Goal: Task Accomplishment & Management: Use online tool/utility

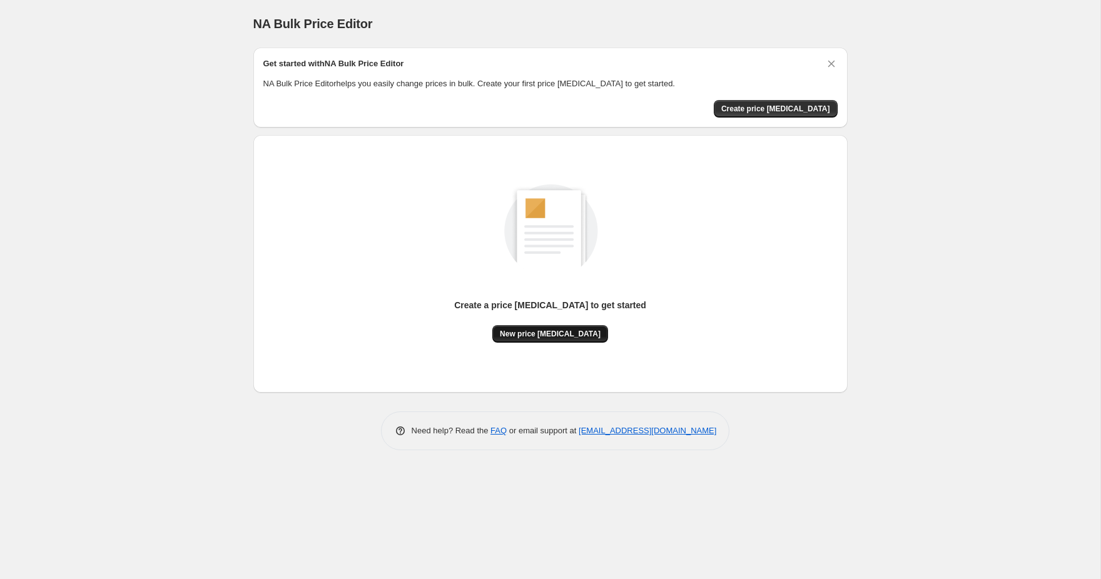
click at [563, 336] on span "New price [MEDICAL_DATA]" at bounding box center [550, 334] width 101 height 10
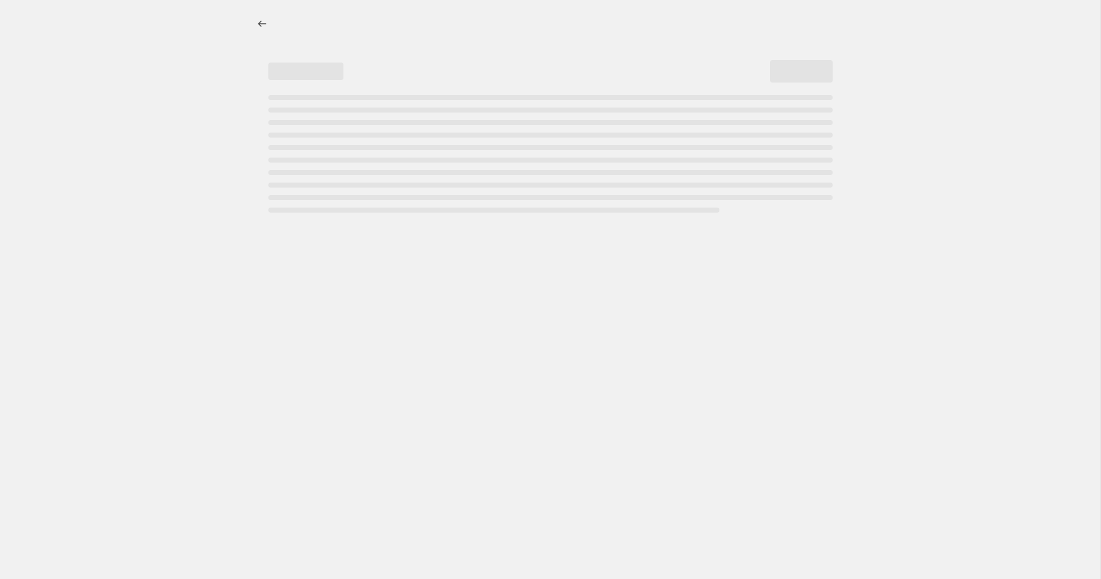
select select "percentage"
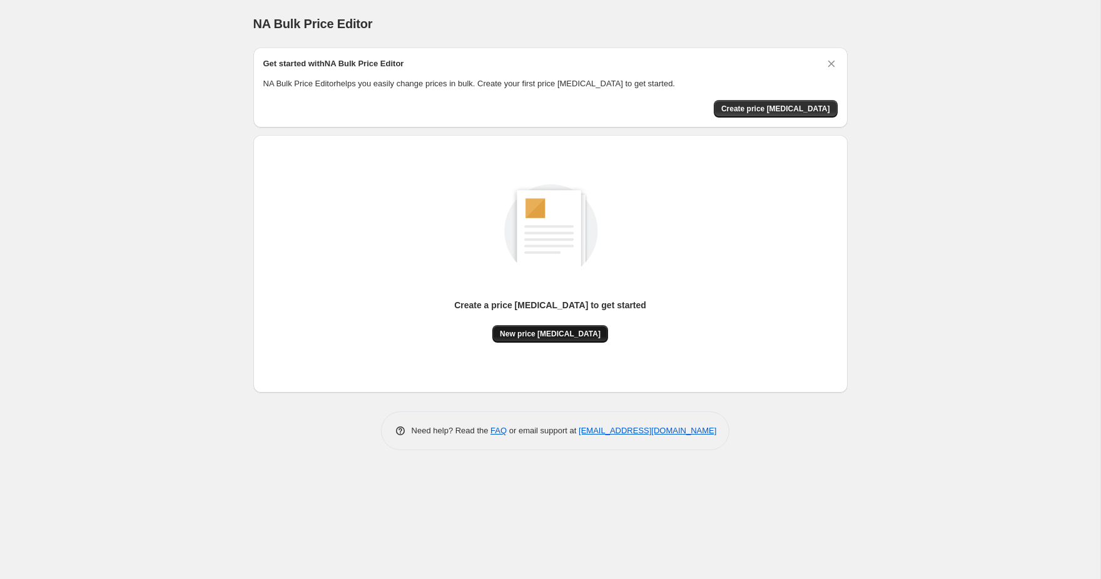
click at [549, 332] on span "New price [MEDICAL_DATA]" at bounding box center [550, 334] width 101 height 10
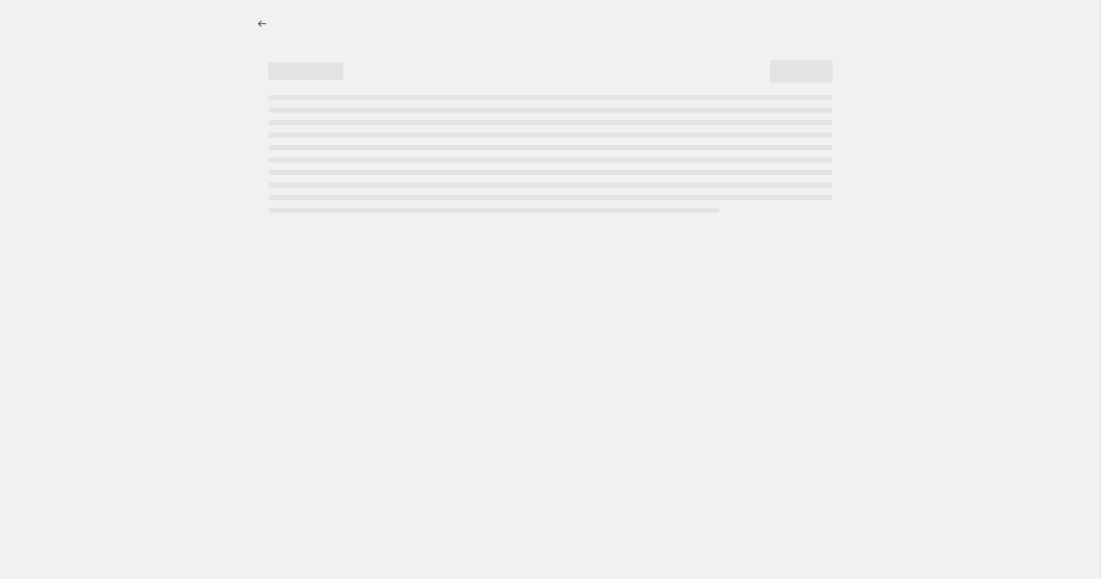
select select "percentage"
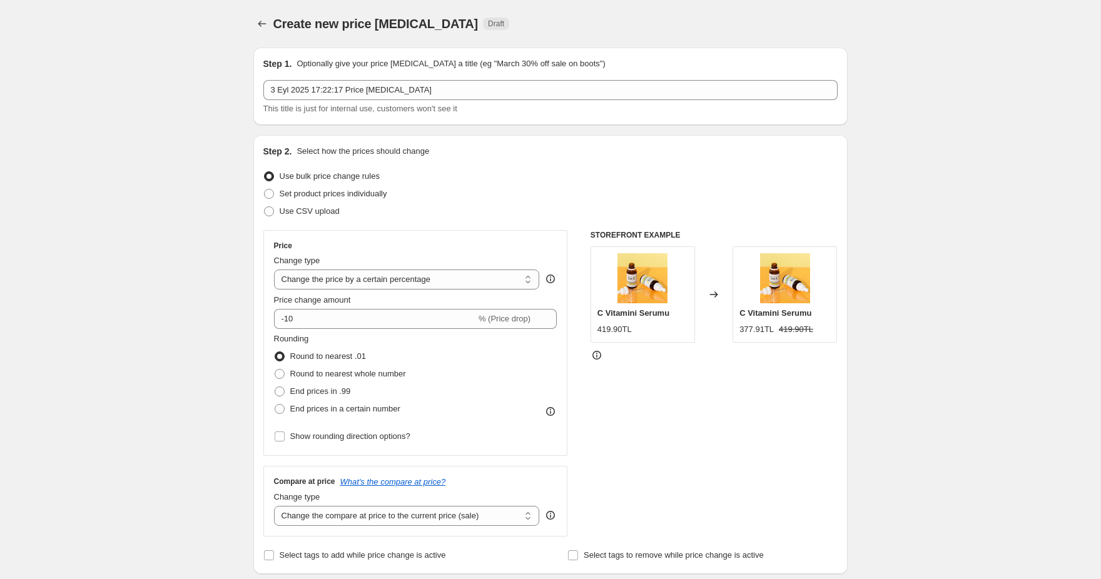
click at [353, 69] on p "Optionally give your price [MEDICAL_DATA] a title (eg "March 30% off sale on bo…" at bounding box center [450, 64] width 308 height 13
click at [368, 141] on div "Step 2. Select how the prices should change Use bulk price change rules Set pro…" at bounding box center [550, 354] width 594 height 439
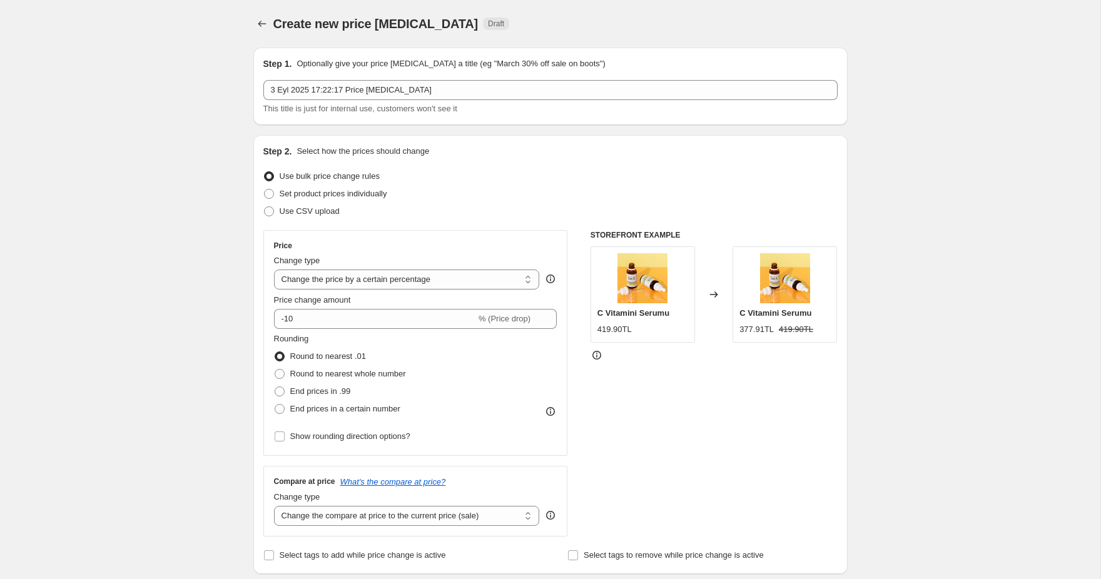
click at [368, 141] on div "Step 2. Select how the prices should change Use bulk price change rules Set pro…" at bounding box center [550, 354] width 594 height 439
drag, startPoint x: 404, startPoint y: 176, endPoint x: 280, endPoint y: 174, distance: 124.5
click at [280, 174] on div "Use bulk price change rules" at bounding box center [550, 177] width 574 height 18
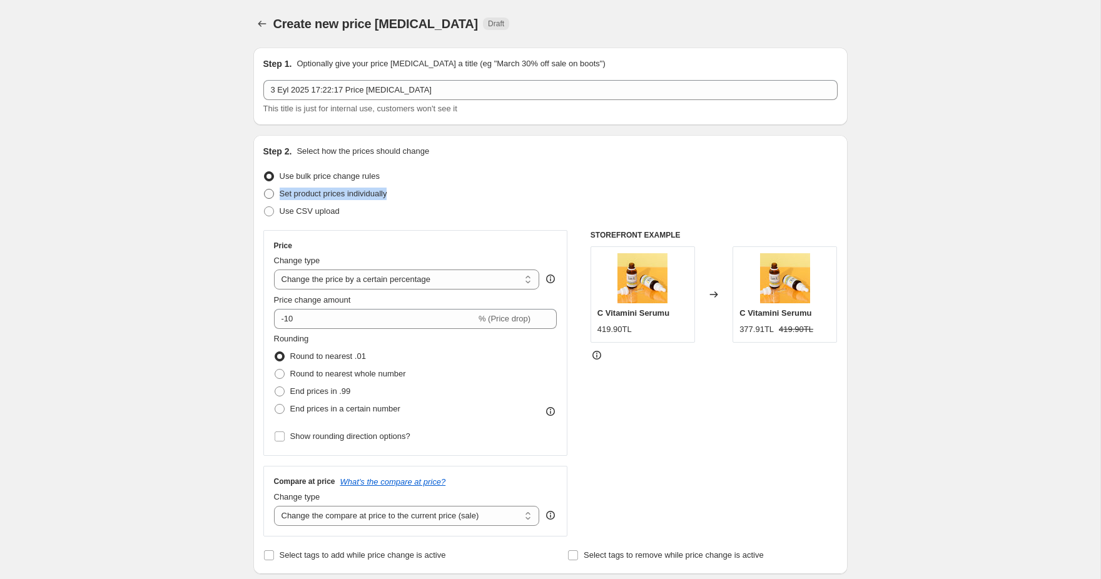
drag, startPoint x: 407, startPoint y: 190, endPoint x: 280, endPoint y: 189, distance: 126.9
click at [280, 189] on div "Set product prices individually" at bounding box center [550, 194] width 574 height 18
click at [424, 199] on div "Set product prices individually" at bounding box center [550, 194] width 574 height 18
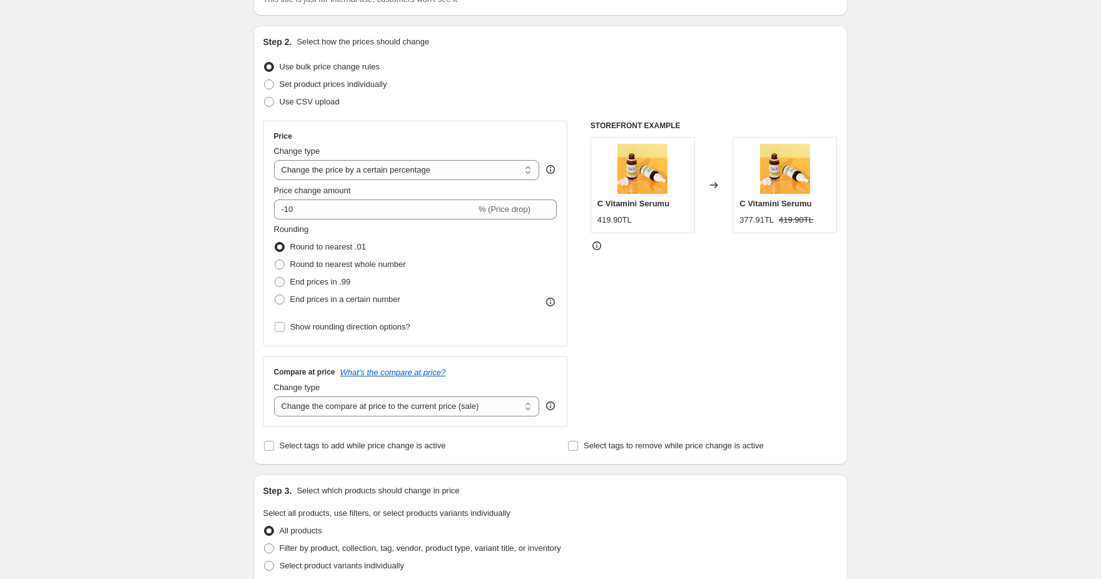
scroll to position [113, 0]
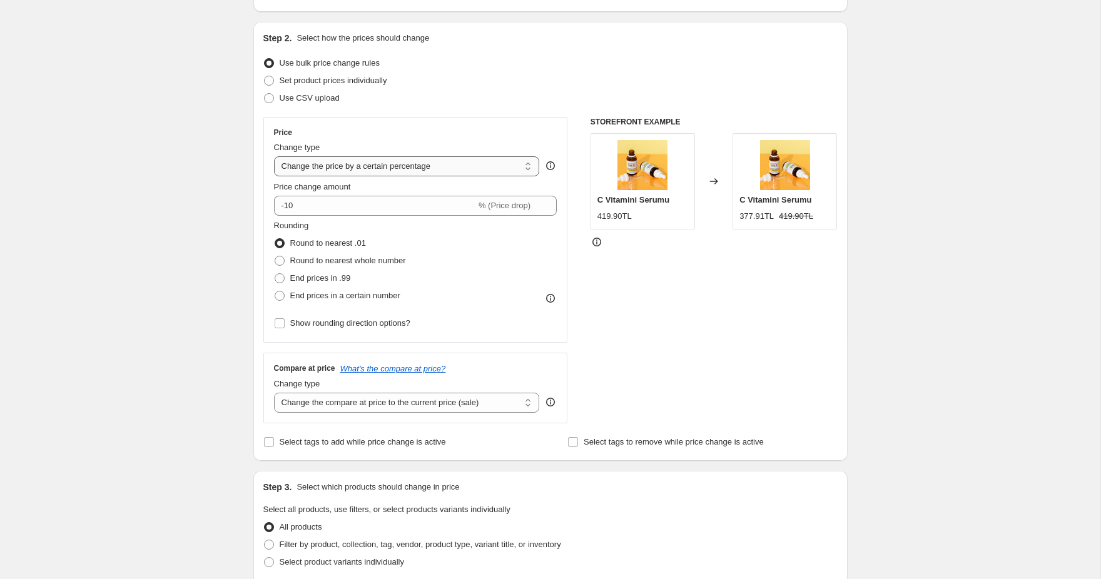
click at [396, 168] on select "Change the price to a certain amount Change the price by a certain amount Chang…" at bounding box center [407, 166] width 266 height 20
drag, startPoint x: 393, startPoint y: 245, endPoint x: 273, endPoint y: 244, distance: 120.1
click at [274, 244] on div "Round to nearest .01" at bounding box center [340, 244] width 132 height 18
click at [179, 263] on div "Create new price [MEDICAL_DATA]. This page is ready Create new price [MEDICAL_D…" at bounding box center [550, 514] width 1100 height 1254
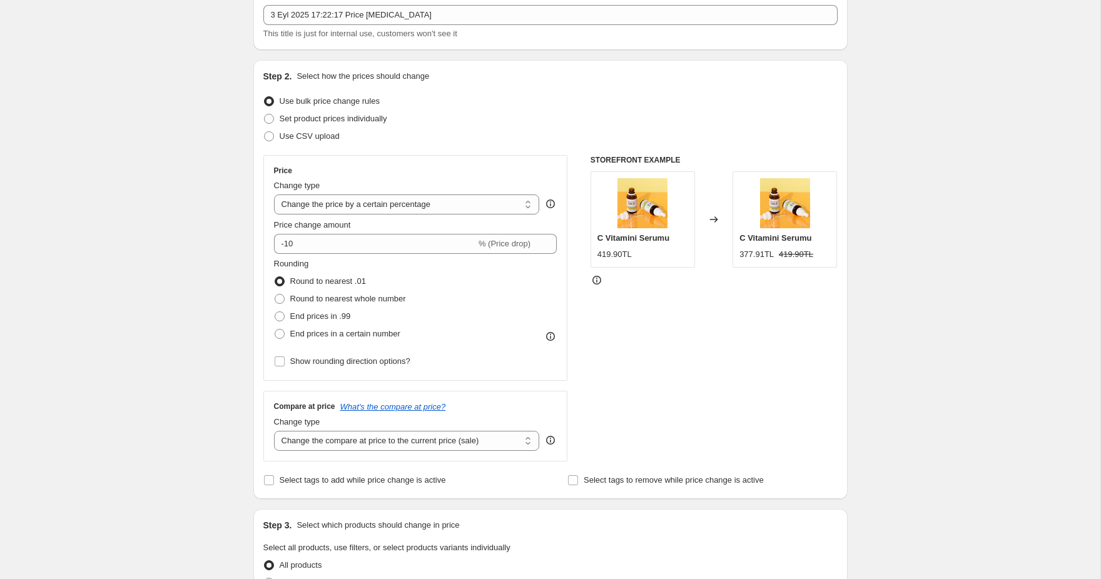
scroll to position [3, 0]
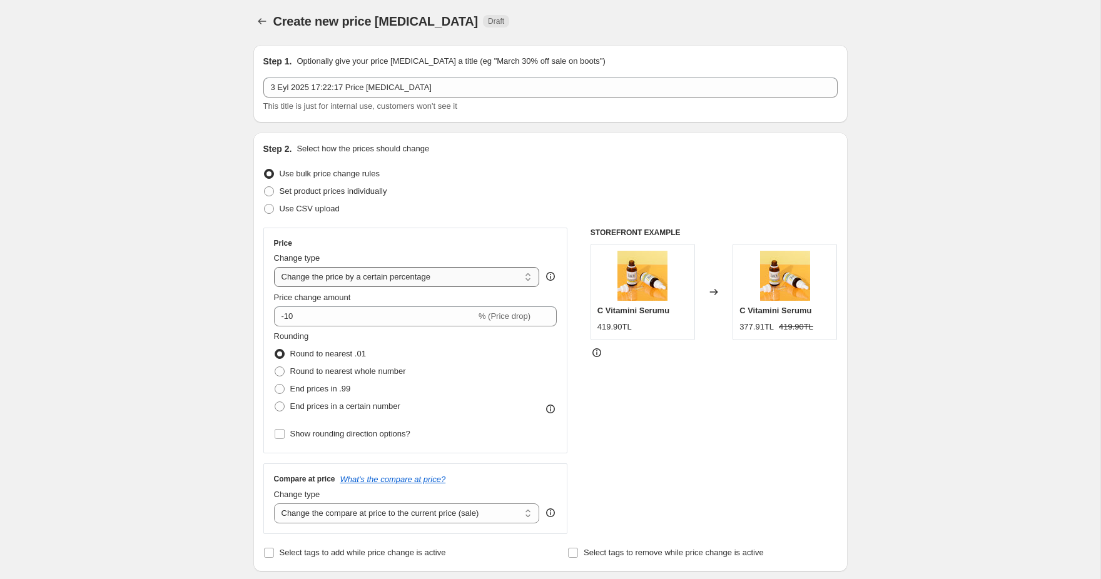
click at [450, 281] on select "Change the price to a certain amount Change the price by a certain amount Chang…" at bounding box center [407, 277] width 266 height 20
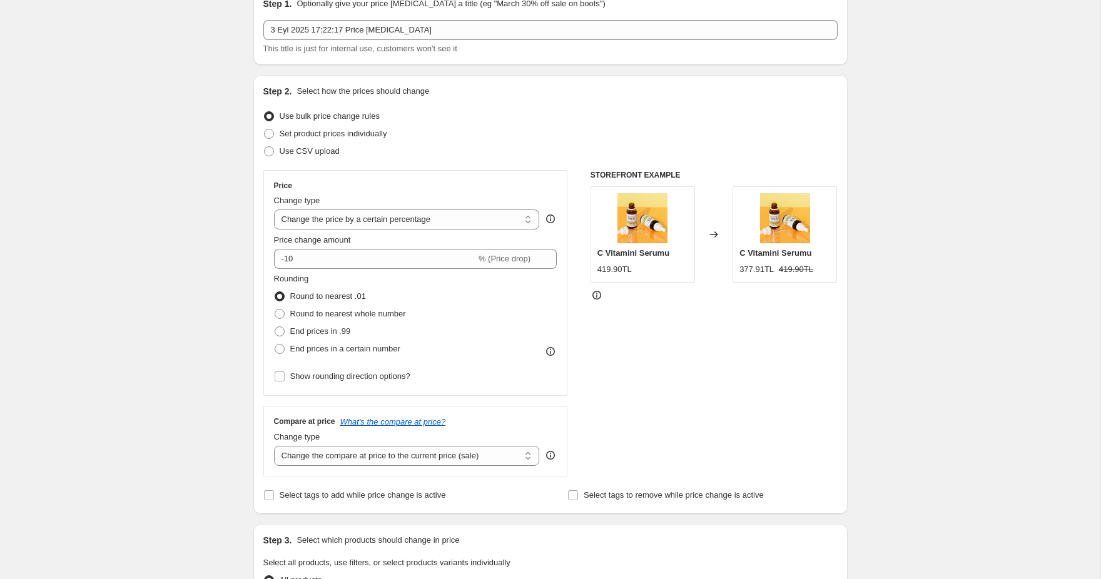
scroll to position [84, 0]
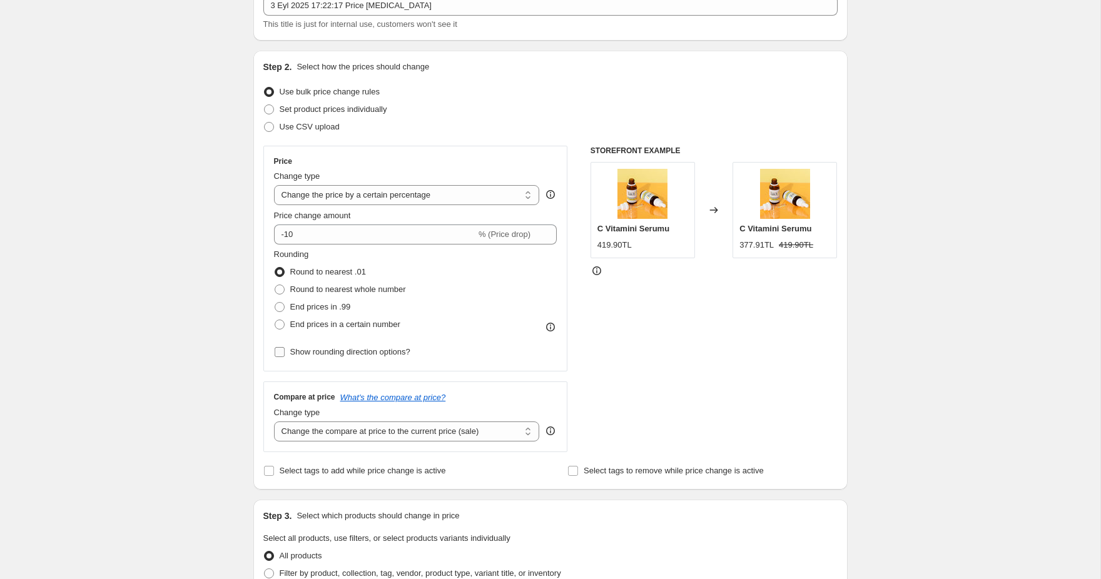
click at [403, 353] on span "Show rounding direction options?" at bounding box center [350, 351] width 120 height 9
click at [285, 353] on input "Show rounding direction options?" at bounding box center [280, 352] width 10 height 10
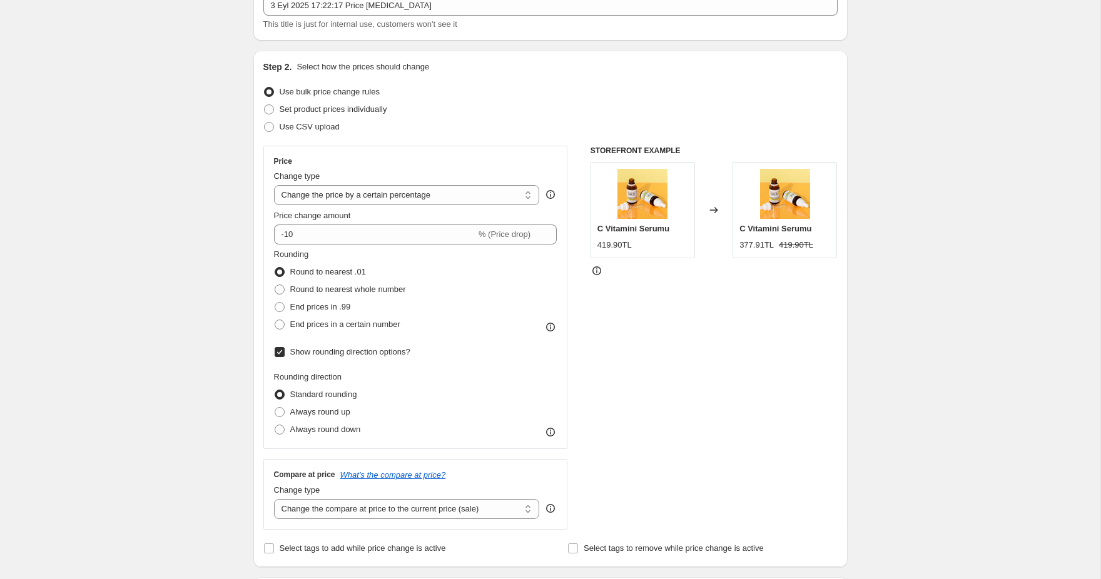
click at [365, 355] on span "Show rounding direction options?" at bounding box center [350, 351] width 120 height 9
click at [285, 355] on input "Show rounding direction options?" at bounding box center [280, 352] width 10 height 10
checkbox input "false"
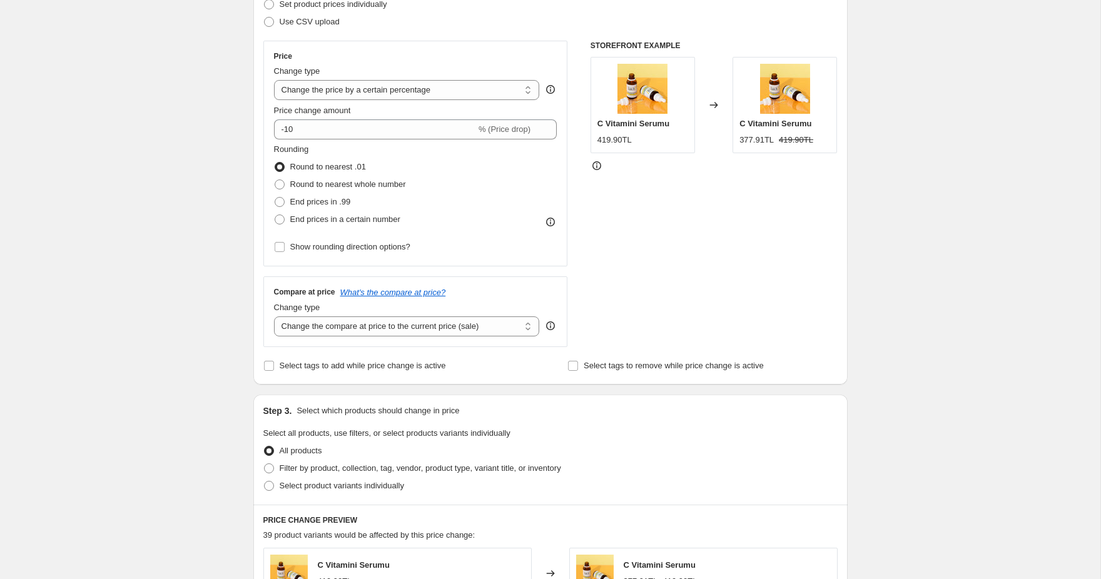
scroll to position [223, 0]
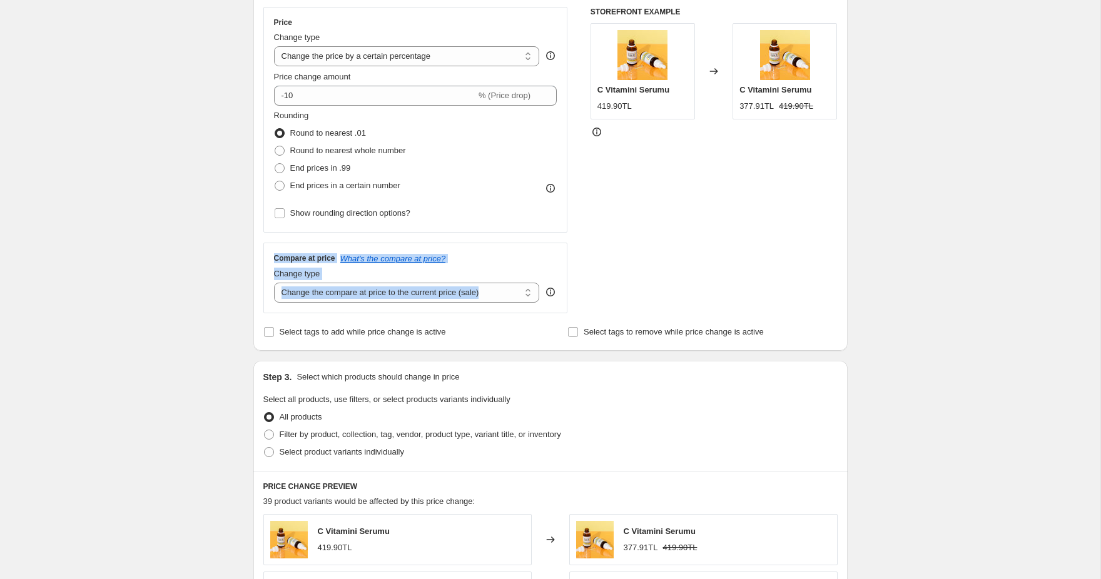
drag, startPoint x: 268, startPoint y: 258, endPoint x: 515, endPoint y: 308, distance: 252.0
click at [515, 308] on div "Compare at price What's the compare at price? Change type Change the compare at…" at bounding box center [415, 278] width 305 height 70
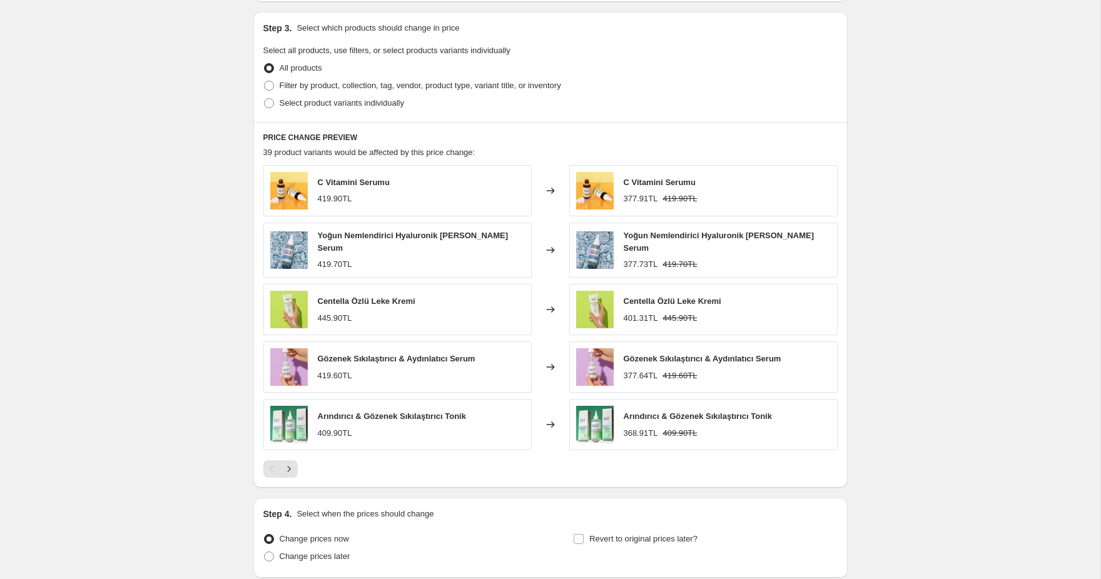
scroll to position [665, 0]
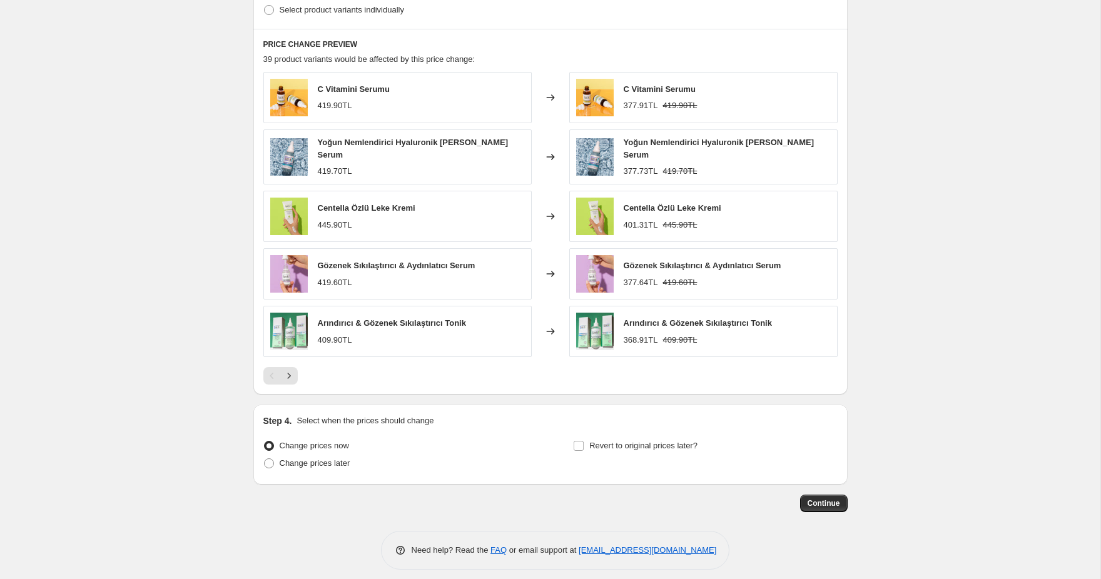
click at [334, 460] on span "Change prices later" at bounding box center [315, 463] width 71 height 13
click at [265, 459] on input "Change prices later" at bounding box center [264, 458] width 1 height 1
radio input "true"
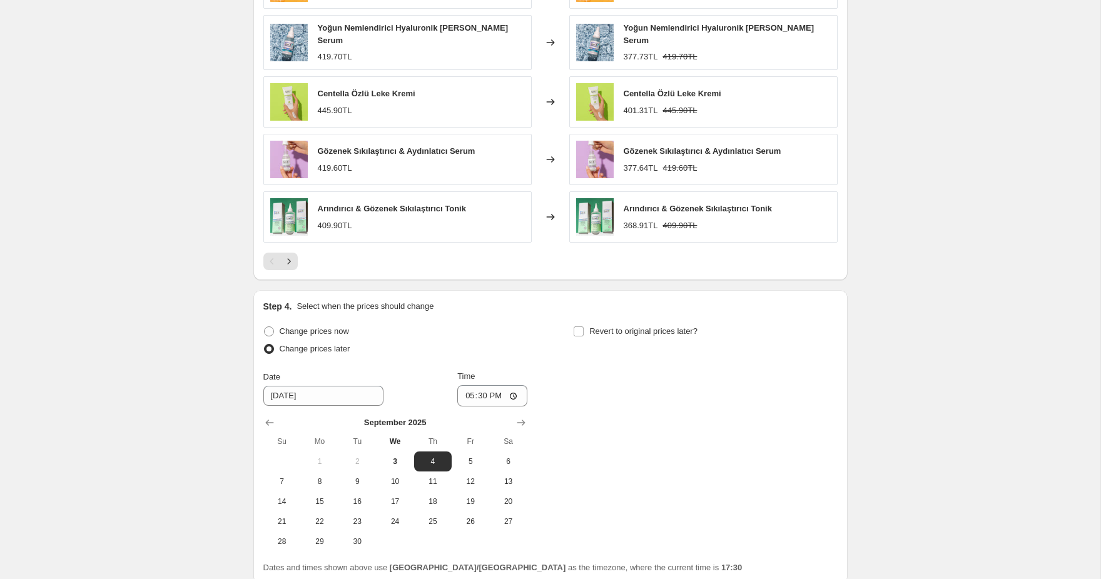
scroll to position [817, 0]
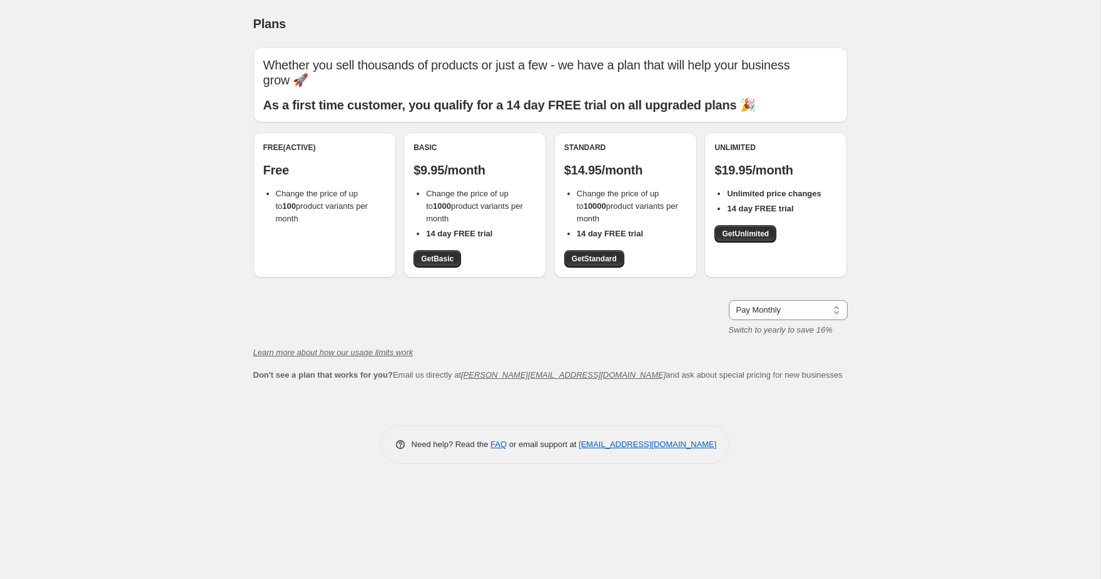
click at [312, 189] on span "Change the price of up to 100 product variants per month" at bounding box center [322, 206] width 92 height 34
click at [352, 281] on div "Whether you sell thousands of products or just a few - we have a plan that will…" at bounding box center [550, 215] width 594 height 334
click at [456, 191] on span "Change the price of up to 1000 product variants per month" at bounding box center [474, 206] width 97 height 34
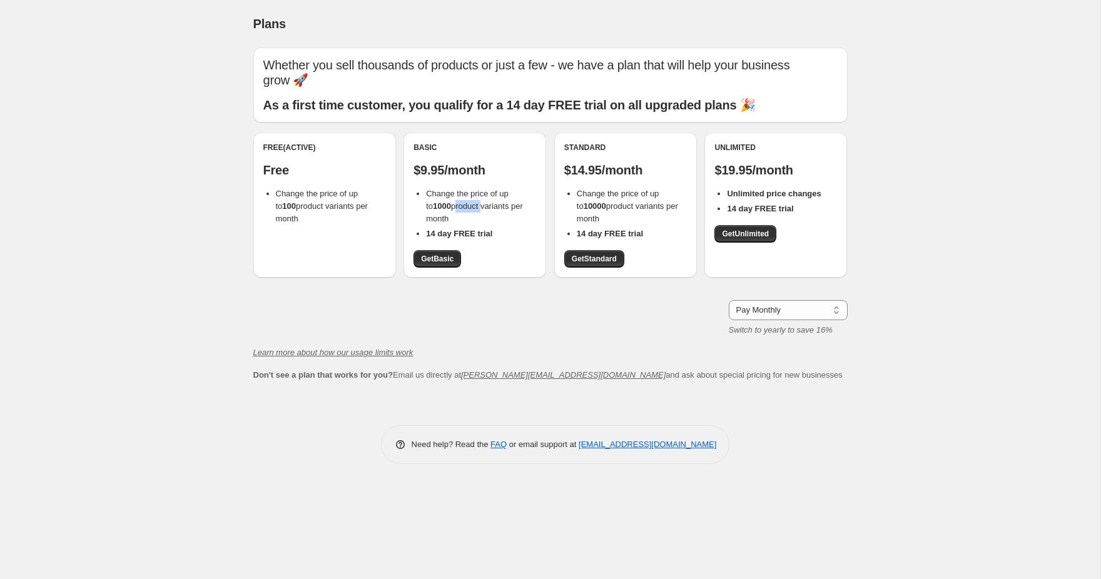
click at [456, 191] on span "Change the price of up to 1000 product variants per month" at bounding box center [474, 206] width 97 height 34
click at [458, 197] on li "Change the price of up to 1000 product variants per month" at bounding box center [481, 207] width 110 height 38
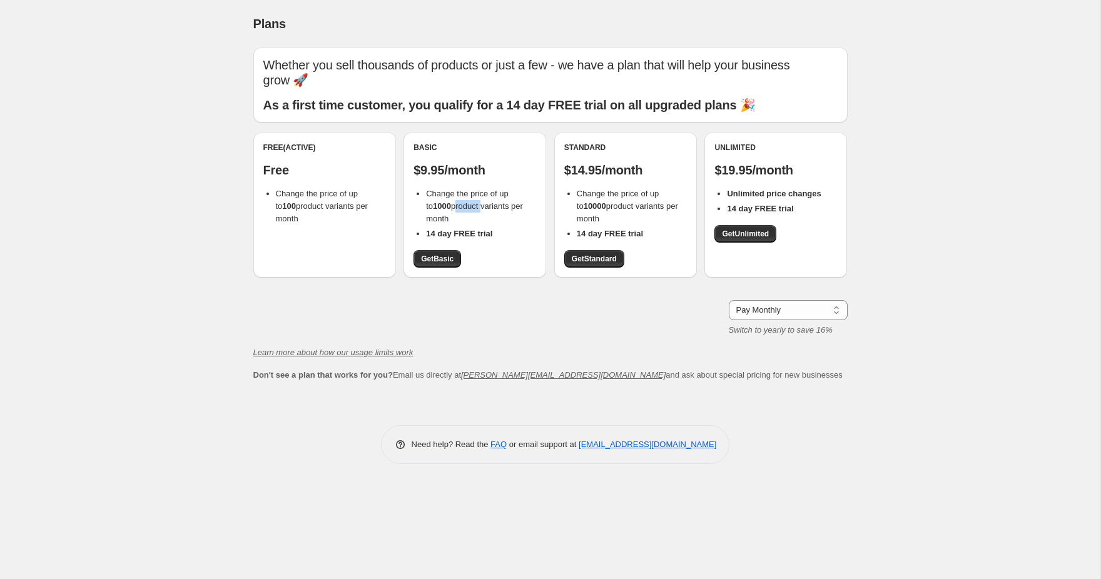
click at [458, 197] on li "Change the price of up to 1000 product variants per month" at bounding box center [481, 207] width 110 height 38
click at [508, 306] on div "Pay Monthly Pay Yearly (Save 16%) Pay Monthly Switch to yearly to save 16%" at bounding box center [550, 318] width 594 height 36
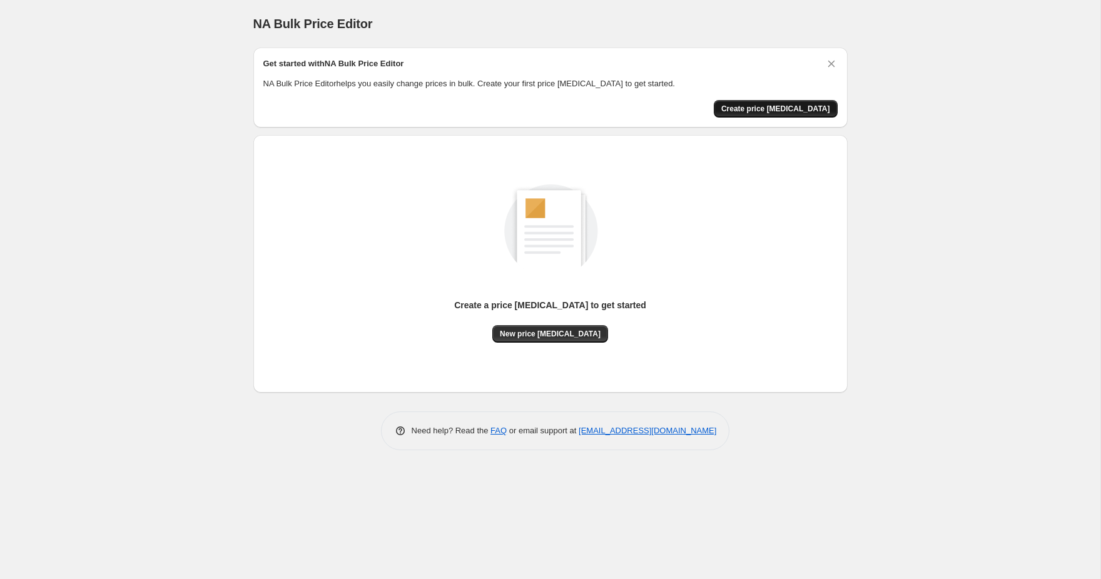
click at [788, 111] on span "Create price [MEDICAL_DATA]" at bounding box center [775, 109] width 109 height 10
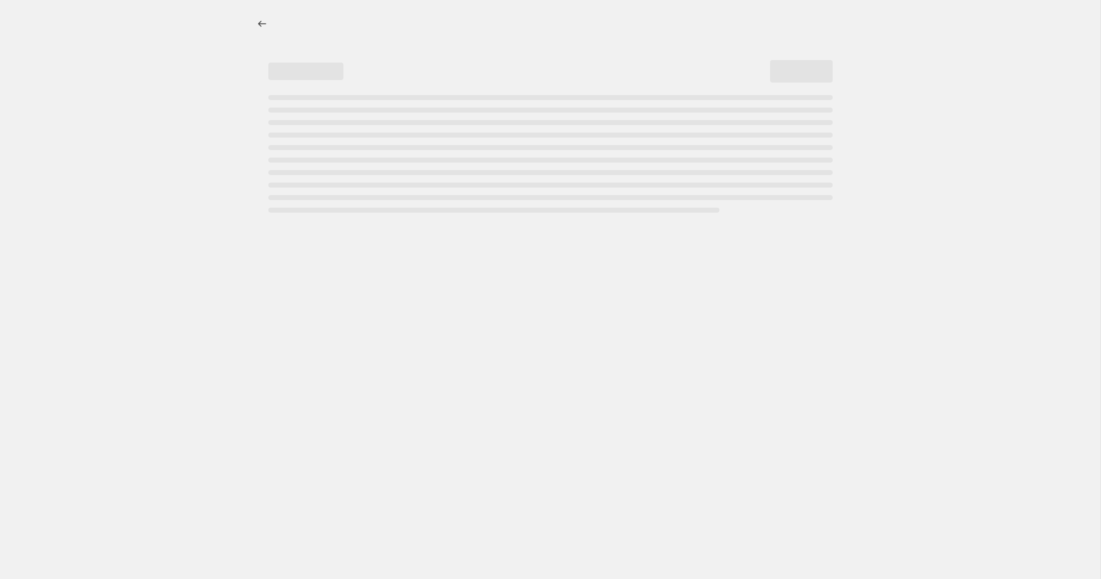
select select "percentage"
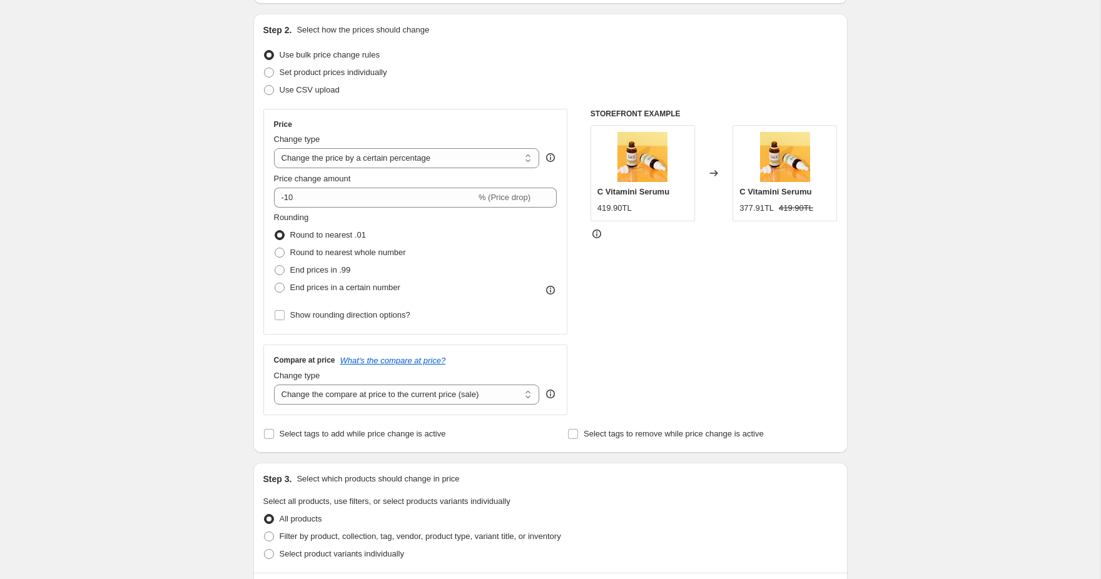
scroll to position [113, 0]
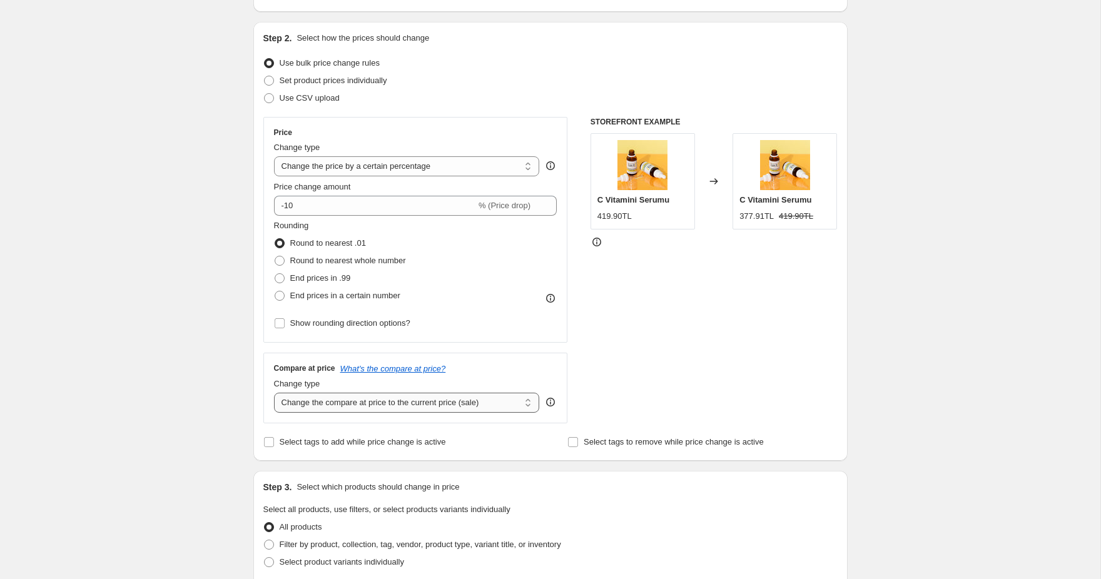
click at [410, 402] on select "Change the compare at price to the current price (sale) Change the compare at p…" at bounding box center [407, 403] width 266 height 20
click at [344, 170] on select "Change the price to a certain amount Change the price by a certain amount Chang…" at bounding box center [407, 166] width 266 height 20
click at [327, 263] on span "Round to nearest whole number" at bounding box center [348, 260] width 116 height 9
click at [275, 256] on input "Round to nearest whole number" at bounding box center [275, 256] width 1 height 1
radio input "true"
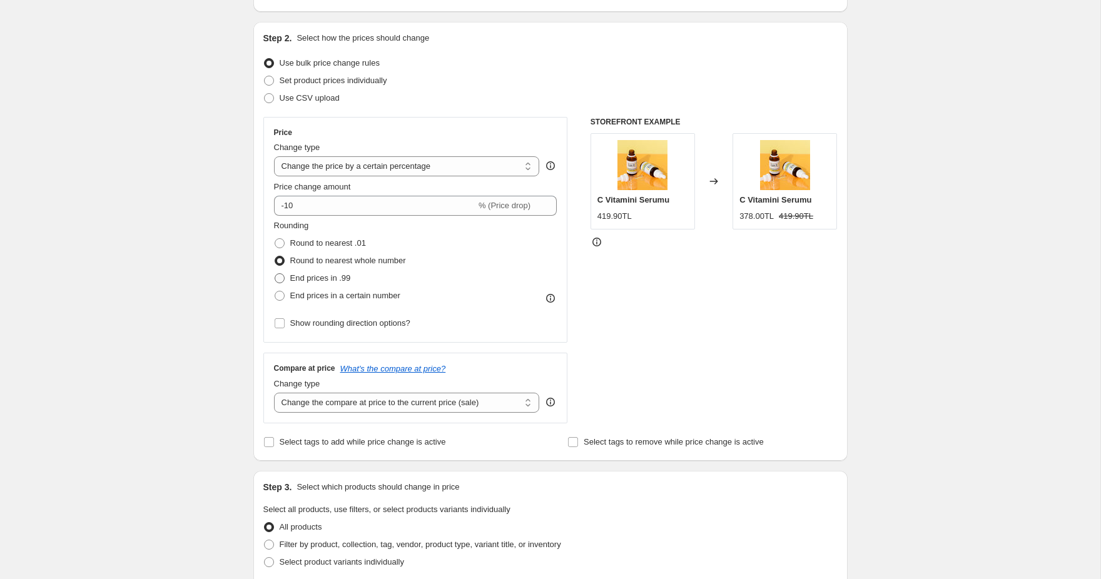
click at [339, 275] on span "End prices in .99" at bounding box center [320, 277] width 61 height 9
click at [275, 274] on input "End prices in .99" at bounding box center [275, 273] width 1 height 1
radio input "true"
click at [348, 298] on span "End prices in a certain number" at bounding box center [345, 295] width 110 height 9
click at [275, 291] on input "End prices in a certain number" at bounding box center [275, 291] width 1 height 1
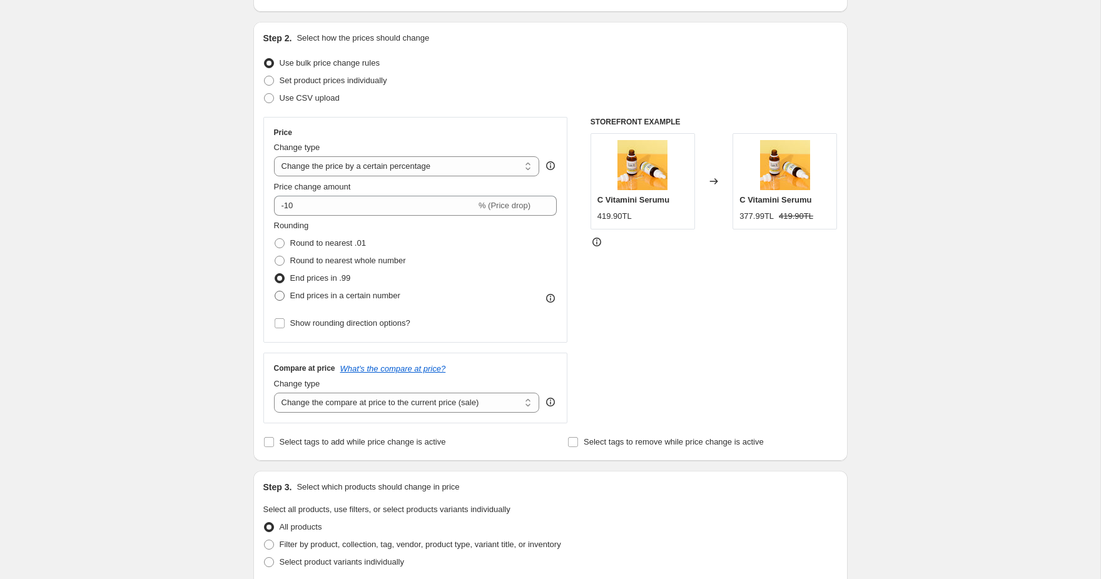
radio input "true"
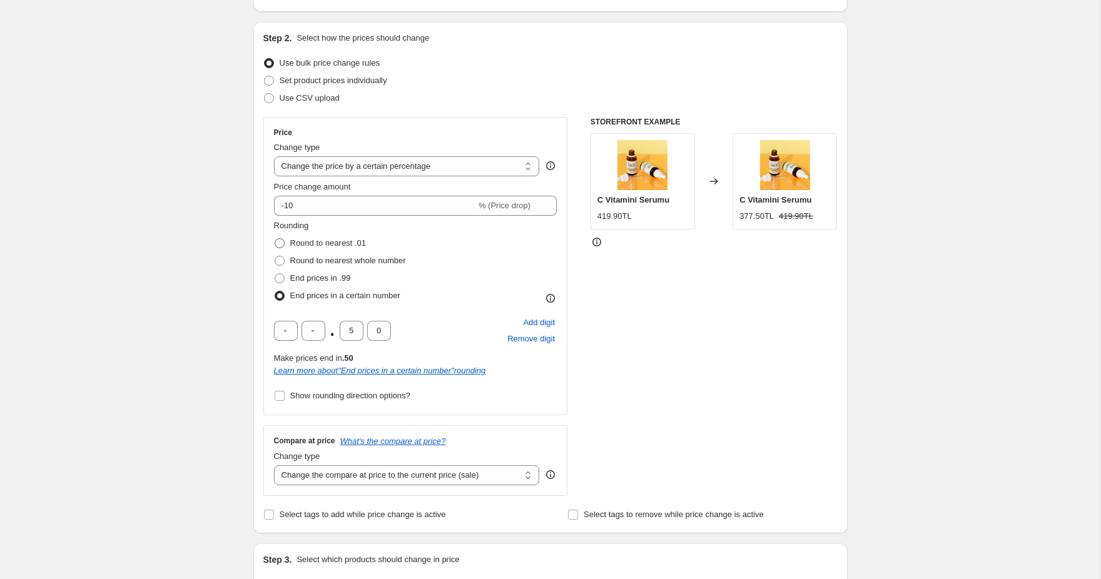
click at [329, 246] on span "Round to nearest .01" at bounding box center [328, 242] width 76 height 9
click at [275, 239] on input "Round to nearest .01" at bounding box center [275, 238] width 1 height 1
radio input "true"
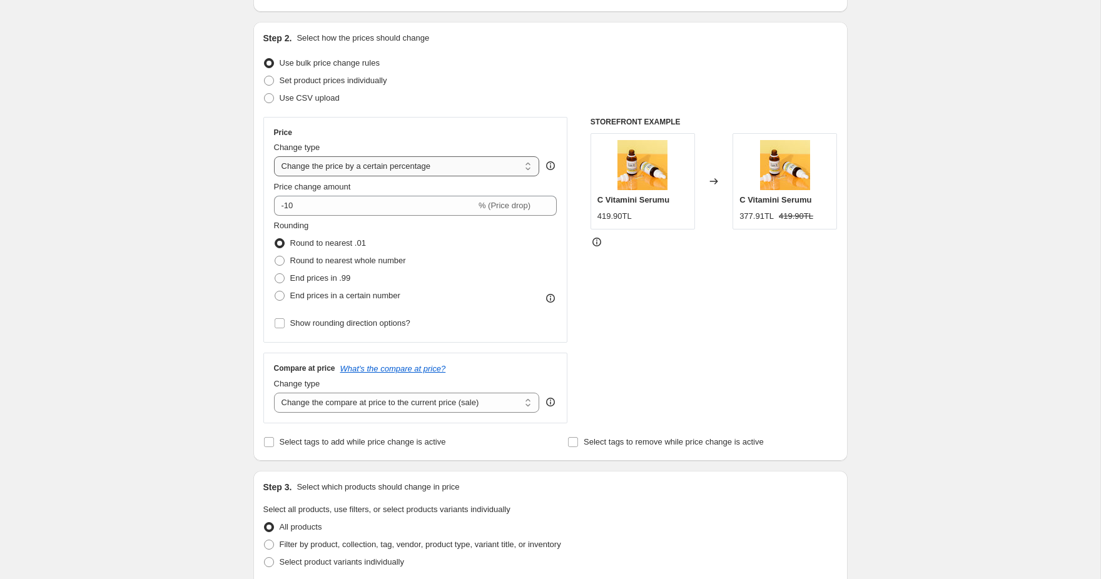
click at [420, 163] on select "Change the price to a certain amount Change the price by a certain amount Chang…" at bounding box center [407, 166] width 266 height 20
select select "by"
click at [274, 156] on select "Change the price to a certain amount Change the price by a certain amount Chang…" at bounding box center [407, 166] width 266 height 20
type input "-10.00"
click at [314, 174] on select "Change the price to a certain amount Change the price by a certain amount Chang…" at bounding box center [407, 166] width 266 height 20
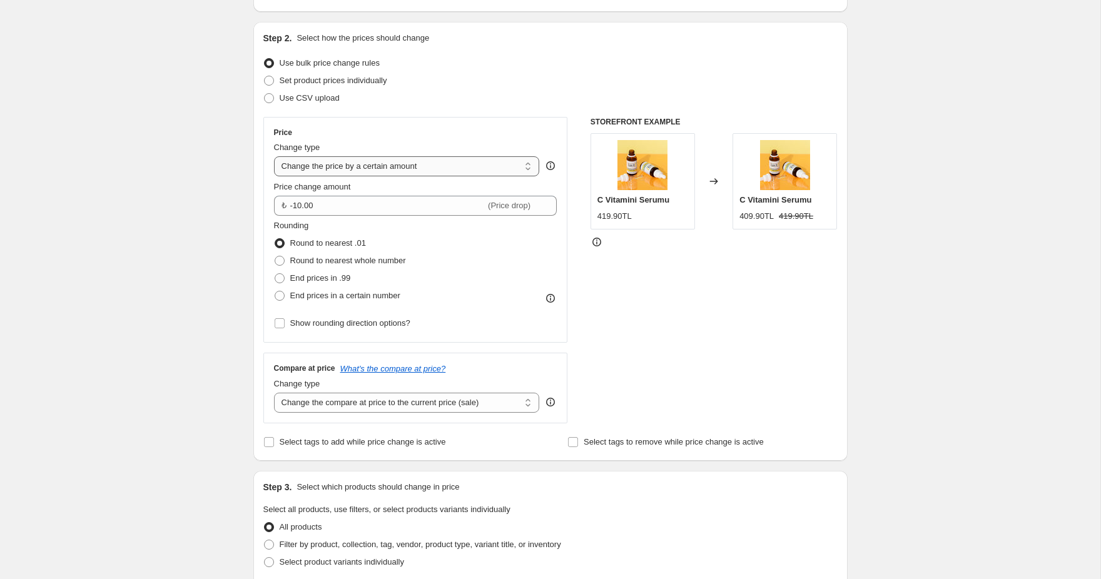
select select "percentage"
click at [274, 156] on select "Change the price to a certain amount Change the price by a certain amount Chang…" at bounding box center [407, 166] width 266 height 20
type input "-15"
click at [344, 167] on select "Change the price to a certain amount Change the price by a certain amount Chang…" at bounding box center [407, 166] width 266 height 20
click at [303, 368] on h3 "Compare at price" at bounding box center [304, 368] width 61 height 10
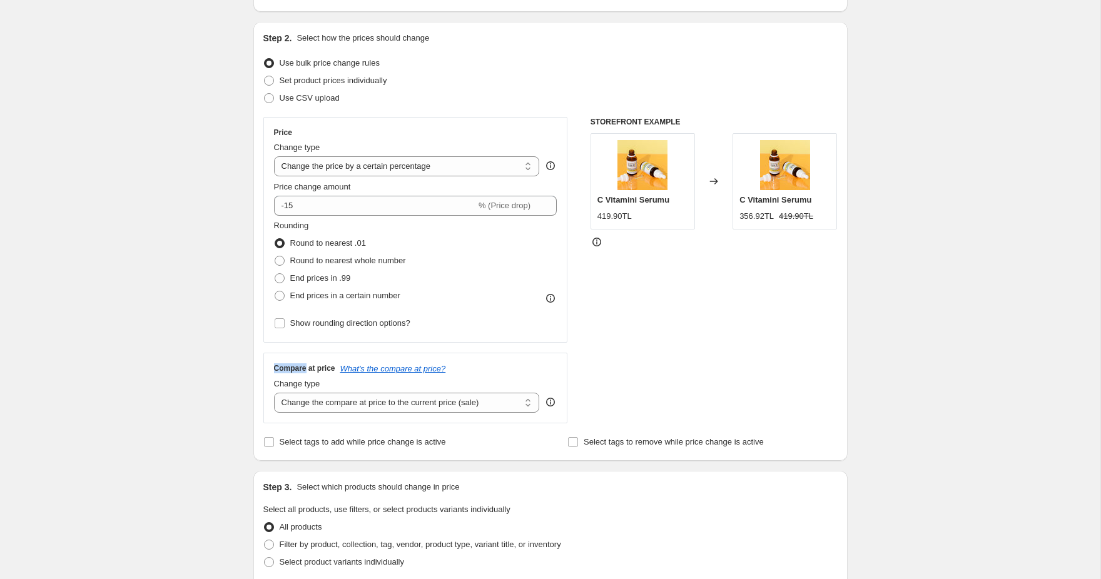
click at [303, 368] on h3 "Compare at price" at bounding box center [304, 368] width 61 height 10
click at [191, 365] on div "Create new price [MEDICAL_DATA]. This page is ready Create new price [MEDICAL_D…" at bounding box center [550, 514] width 1100 height 1254
click at [302, 400] on select "Change the compare at price to the current price (sale) Change the compare at p…" at bounding box center [407, 403] width 266 height 20
click at [274, 393] on select "Change the compare at price to the current price (sale) Change the compare at p…" at bounding box center [407, 403] width 266 height 20
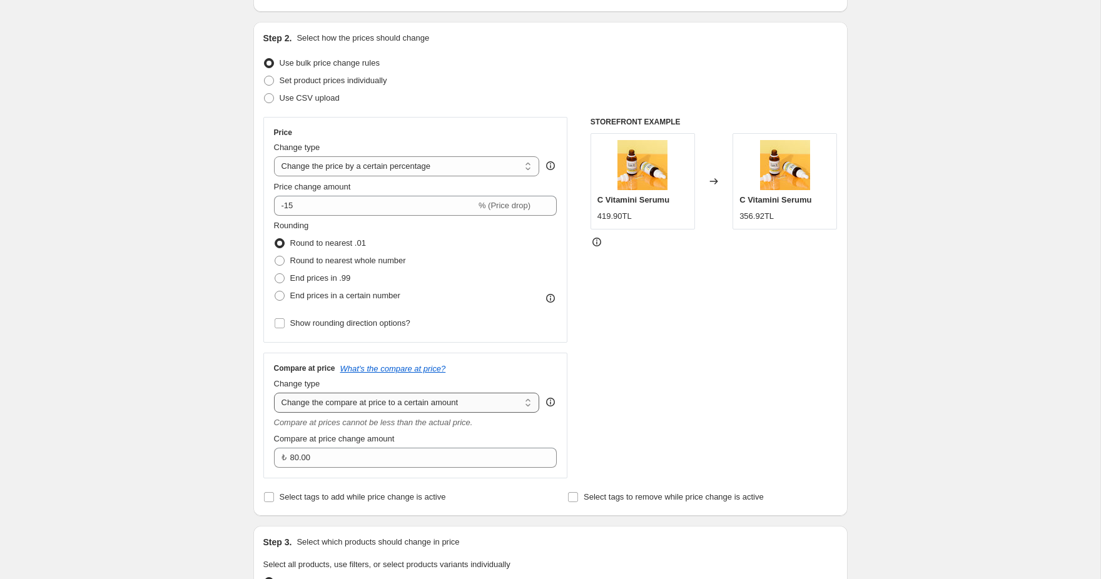
click at [338, 401] on select "Change the compare at price to the current price (sale) Change the compare at p…" at bounding box center [407, 403] width 266 height 20
select select "by"
click at [274, 393] on select "Change the compare at price to the current price (sale) Change the compare at p…" at bounding box center [407, 403] width 266 height 20
type input "-10.00"
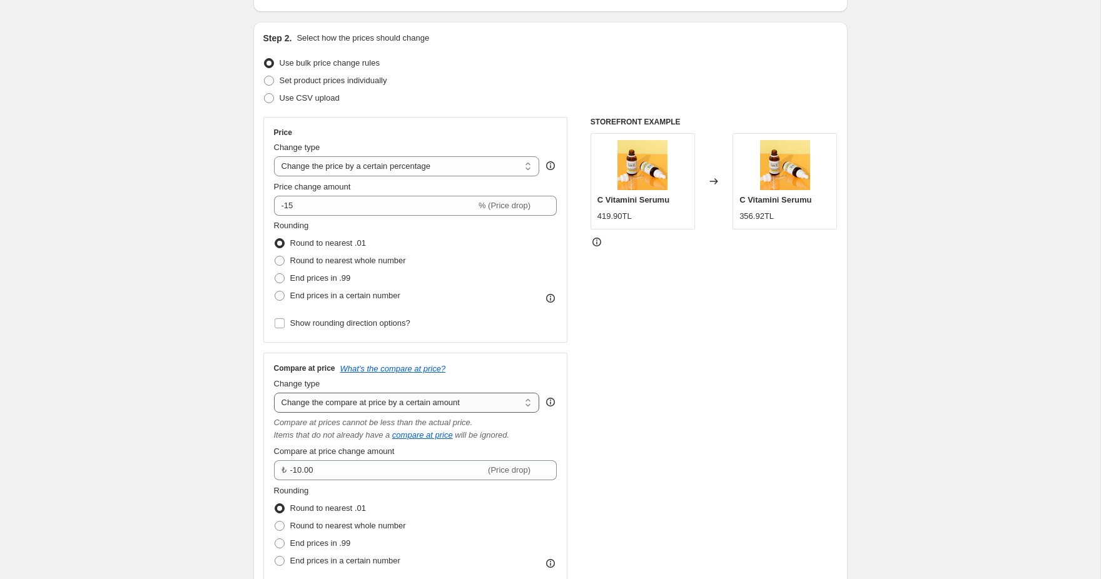
click at [356, 402] on select "Change the compare at price to the current price (sale) Change the compare at p…" at bounding box center [407, 403] width 266 height 20
select select "percentage"
click at [274, 393] on select "Change the compare at price to the current price (sale) Change the compare at p…" at bounding box center [407, 403] width 266 height 20
type input "-15"
click at [370, 405] on select "Change the compare at price to the current price (sale) Change the compare at p…" at bounding box center [407, 403] width 266 height 20
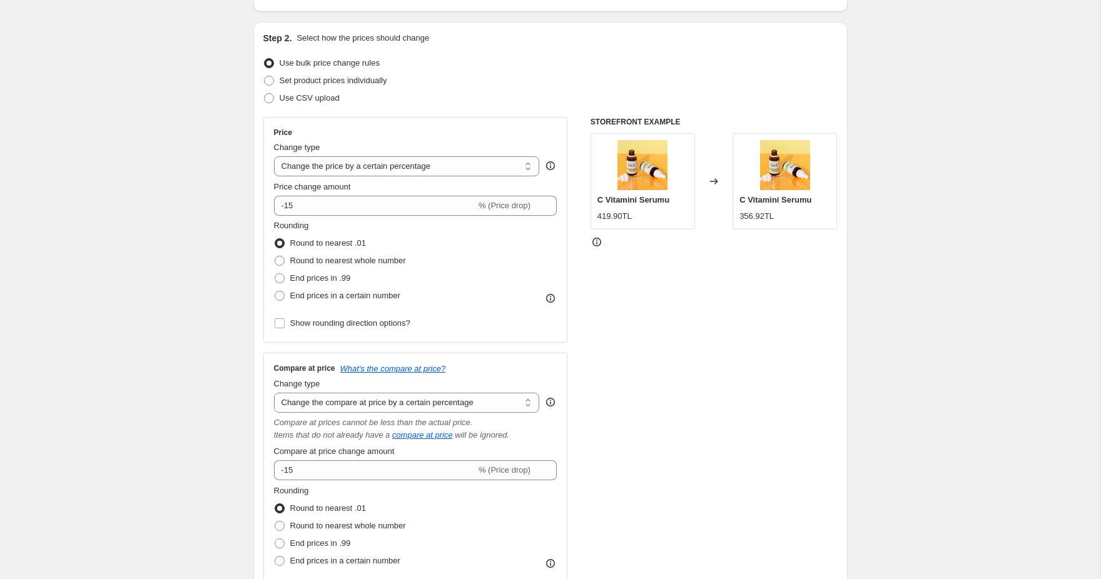
select select "bp"
click at [274, 393] on select "Change the compare at price to the current price (sale) Change the compare at p…" at bounding box center [407, 403] width 266 height 20
type input "12.00"
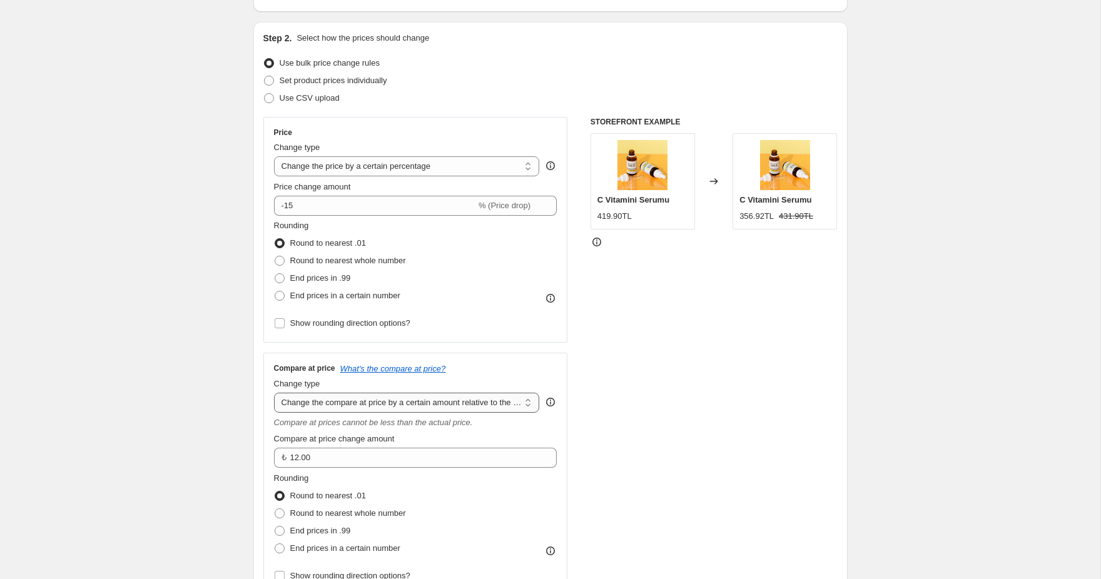
drag, startPoint x: 370, startPoint y: 420, endPoint x: 385, endPoint y: 409, distance: 19.3
click at [385, 409] on select "Change the compare at price to the current price (sale) Change the compare at p…" at bounding box center [407, 403] width 266 height 20
select select "pp"
click at [274, 393] on select "Change the compare at price to the current price (sale) Change the compare at p…" at bounding box center [407, 403] width 266 height 20
type input "20"
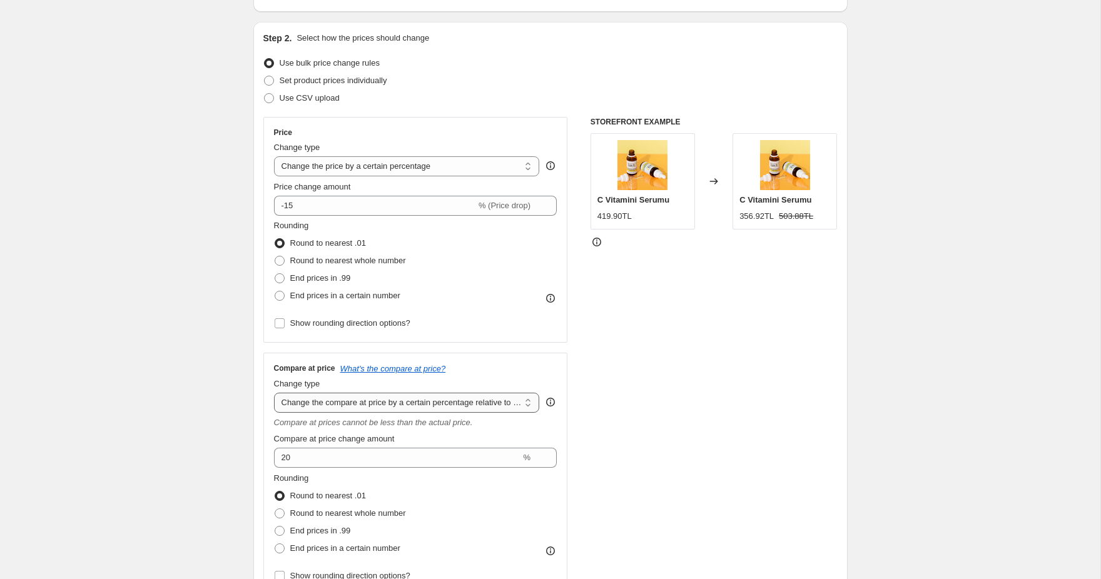
click at [390, 405] on select "Change the compare at price to the current price (sale) Change the compare at p…" at bounding box center [407, 403] width 266 height 20
click at [274, 393] on select "Change the compare at price to the current price (sale) Change the compare at p…" at bounding box center [407, 403] width 266 height 20
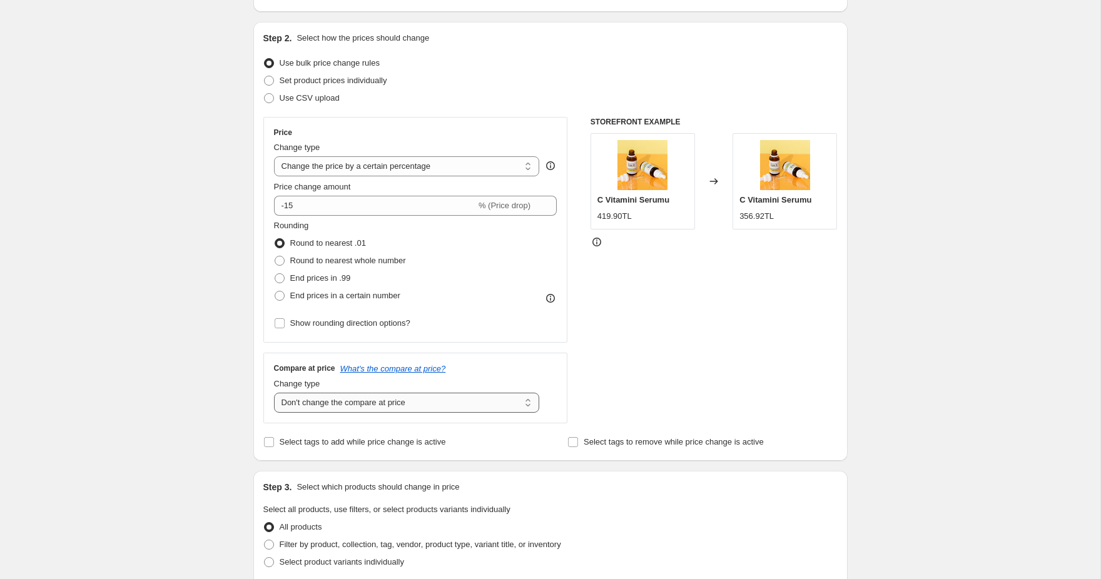
click at [394, 402] on select "Change the compare at price to the current price (sale) Change the compare at p…" at bounding box center [407, 403] width 266 height 20
click at [274, 393] on select "Change the compare at price to the current price (sale) Change the compare at p…" at bounding box center [407, 403] width 266 height 20
click at [408, 396] on select "Change the compare at price to the current price (sale) Change the compare at p…" at bounding box center [407, 403] width 266 height 20
select select "ep"
click at [274, 393] on select "Change the compare at price to the current price (sale) Change the compare at p…" at bounding box center [407, 403] width 266 height 20
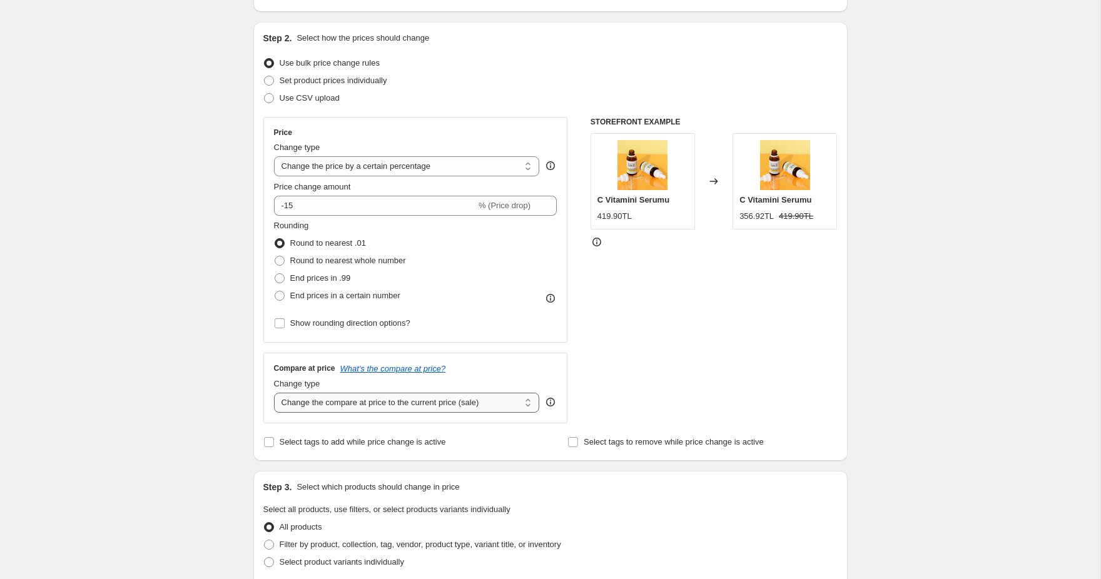
click at [363, 406] on select "Change the compare at price to the current price (sale) Change the compare at p…" at bounding box center [407, 403] width 266 height 20
click at [318, 174] on select "Change the price to a certain amount Change the price by a certain amount Chang…" at bounding box center [407, 166] width 266 height 20
click at [309, 174] on select "Change the price to a certain amount Change the price by a certain amount Chang…" at bounding box center [407, 166] width 266 height 20
